Goal: Task Accomplishment & Management: Use online tool/utility

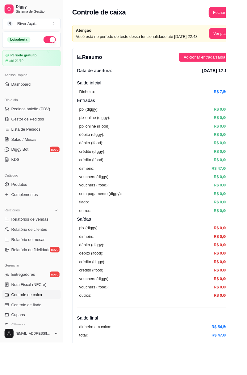
click at [48, 118] on span "Pedidos balcão (PDV)" at bounding box center [33, 119] width 43 height 6
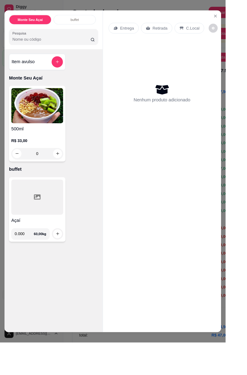
click at [31, 257] on input "0.000" at bounding box center [26, 256] width 21 height 12
click at [64, 255] on icon "increase-product-quantity" at bounding box center [63, 256] width 5 height 5
type input "0.385"
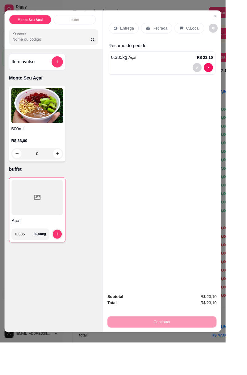
click at [205, 31] on p "C.Local" at bounding box center [211, 31] width 14 height 6
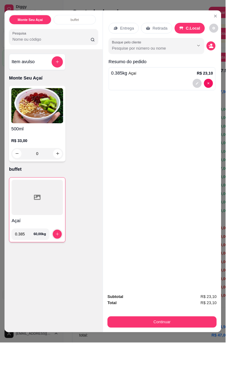
click at [190, 355] on button "Continuar" at bounding box center [177, 353] width 119 height 12
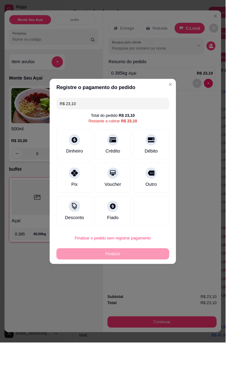
click at [125, 159] on div "Crédito" at bounding box center [123, 158] width 39 height 33
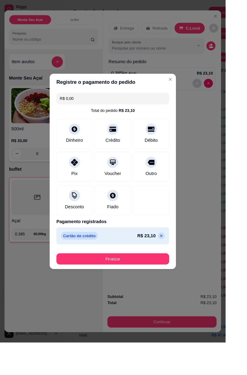
click at [162, 148] on div "Débito" at bounding box center [165, 146] width 39 height 33
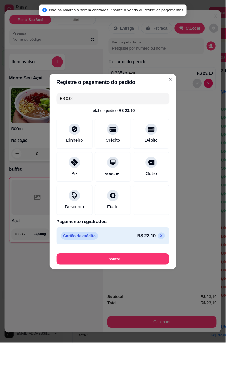
click at [152, 282] on button "Finalizar" at bounding box center [123, 284] width 123 height 12
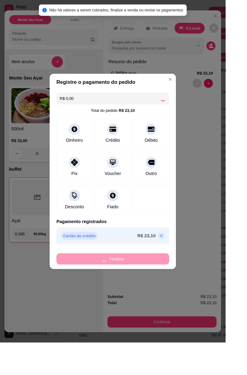
type input "-R$ 23,10"
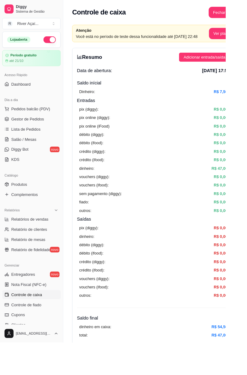
click at [31, 130] on span "Gestor de Pedidos" at bounding box center [30, 130] width 36 height 6
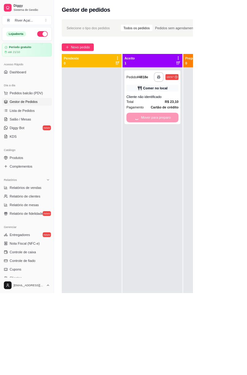
click at [206, 153] on div "Mover para preparo" at bounding box center [195, 150] width 67 height 12
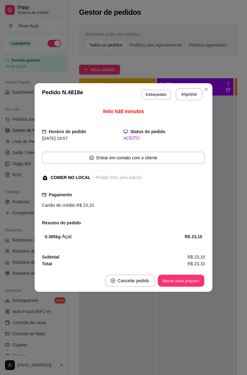
click at [178, 281] on button "Mover para preparo" at bounding box center [181, 281] width 46 height 12
click at [183, 281] on button "Mover para retirada disponível" at bounding box center [171, 281] width 66 height 12
click at [191, 283] on button "Mover para finalizado" at bounding box center [179, 281] width 51 height 12
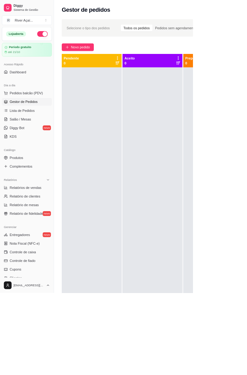
click at [42, 242] on span "Relatórios de vendas" at bounding box center [32, 240] width 41 height 6
select select "ALL"
select select "0"
